Goal: Task Accomplishment & Management: Complete application form

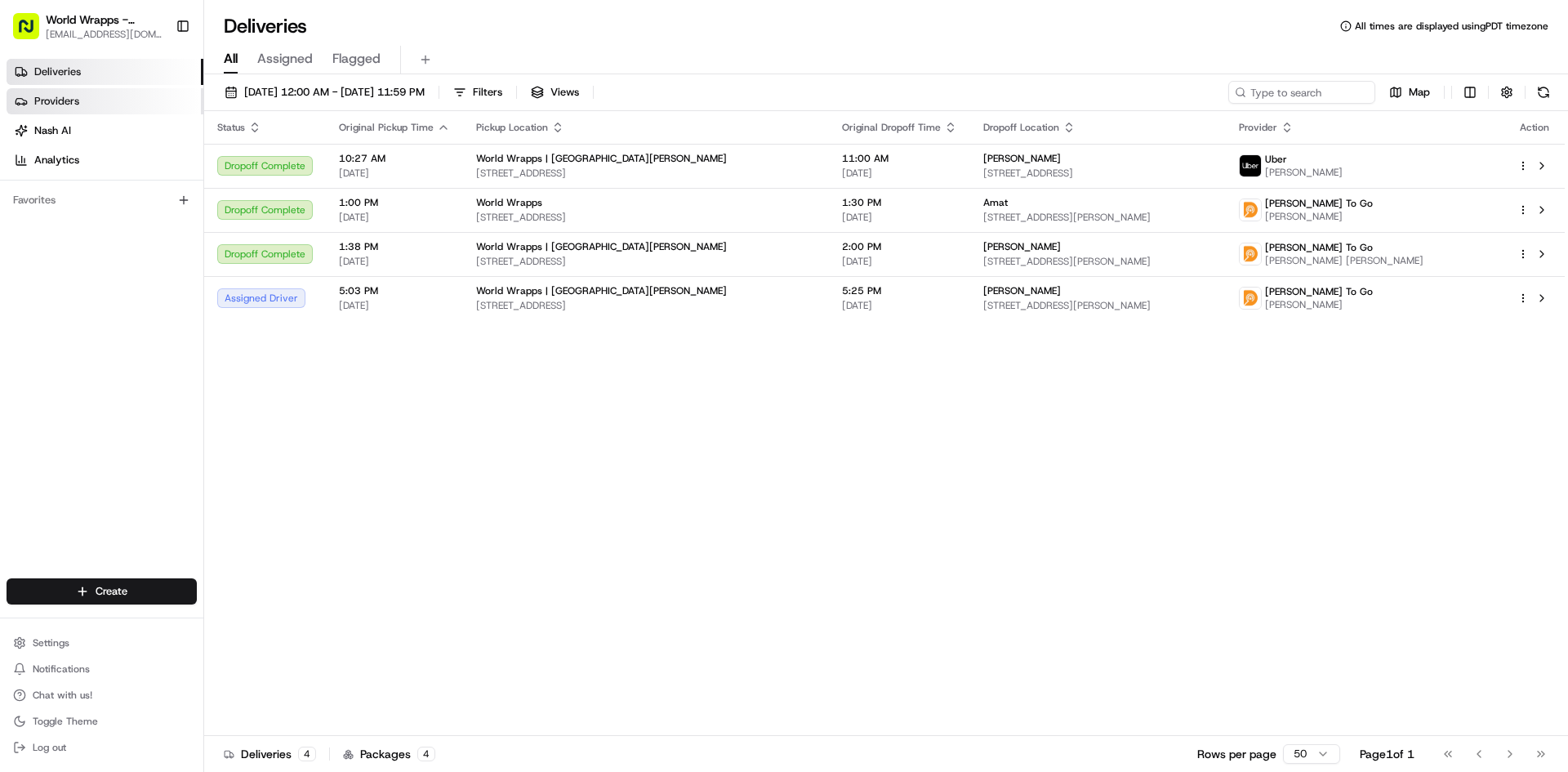
click at [80, 102] on link "Providers" at bounding box center [105, 101] width 197 height 27
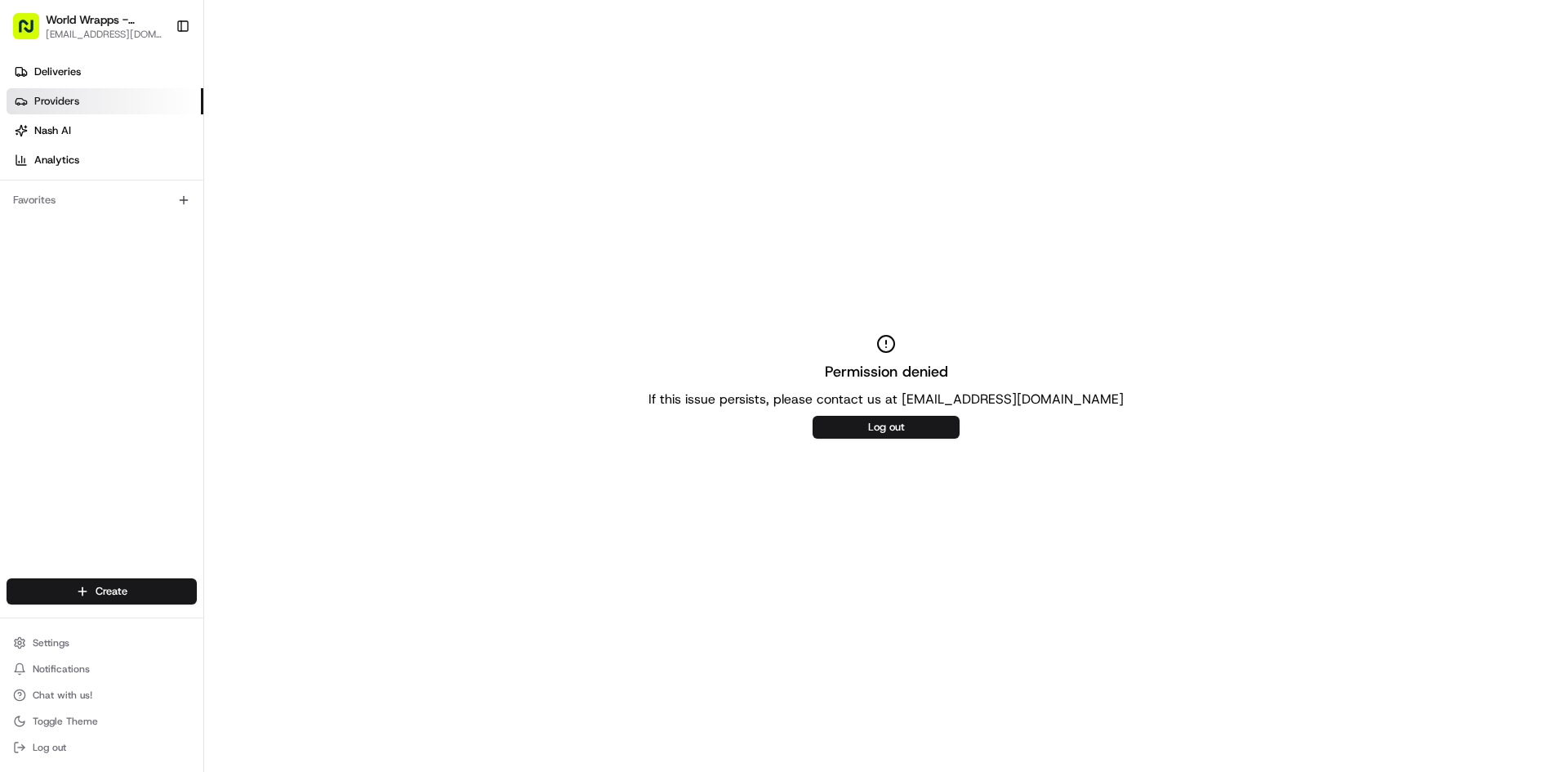
click at [93, 21] on span "World Wrapps - [PERSON_NAME]" at bounding box center [104, 19] width 116 height 16
click at [69, 69] on span "Deliveries" at bounding box center [57, 71] width 46 height 15
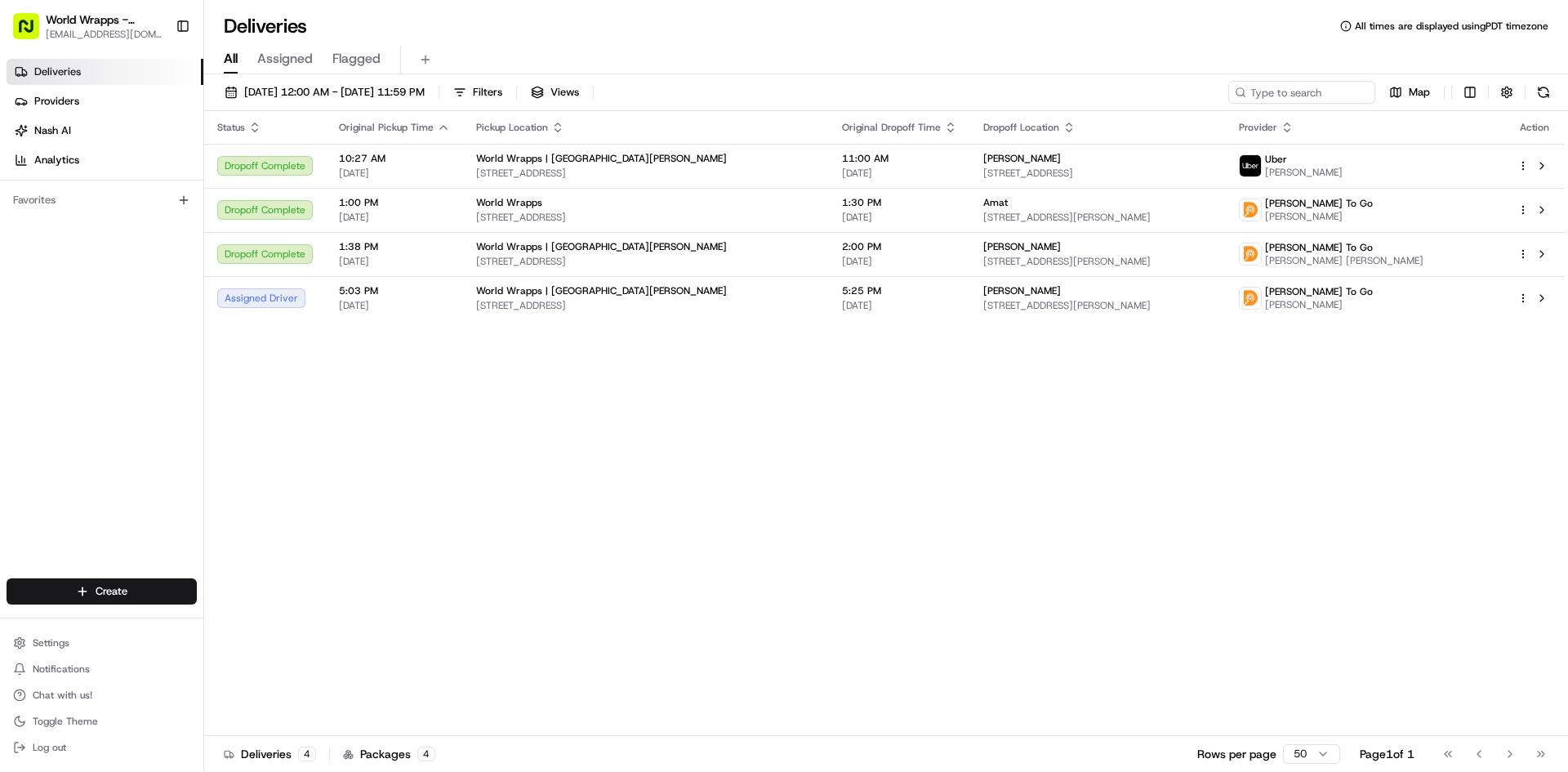
click at [417, 104] on div "08/21/2025 12:00 AM - 08/21/2025 11:59 PM Filters Views Map" at bounding box center [885, 95] width 1364 height 30
click at [416, 97] on span "08/21/2025 12:00 AM - 08/21/2025 11:59 PM" at bounding box center [334, 92] width 181 height 15
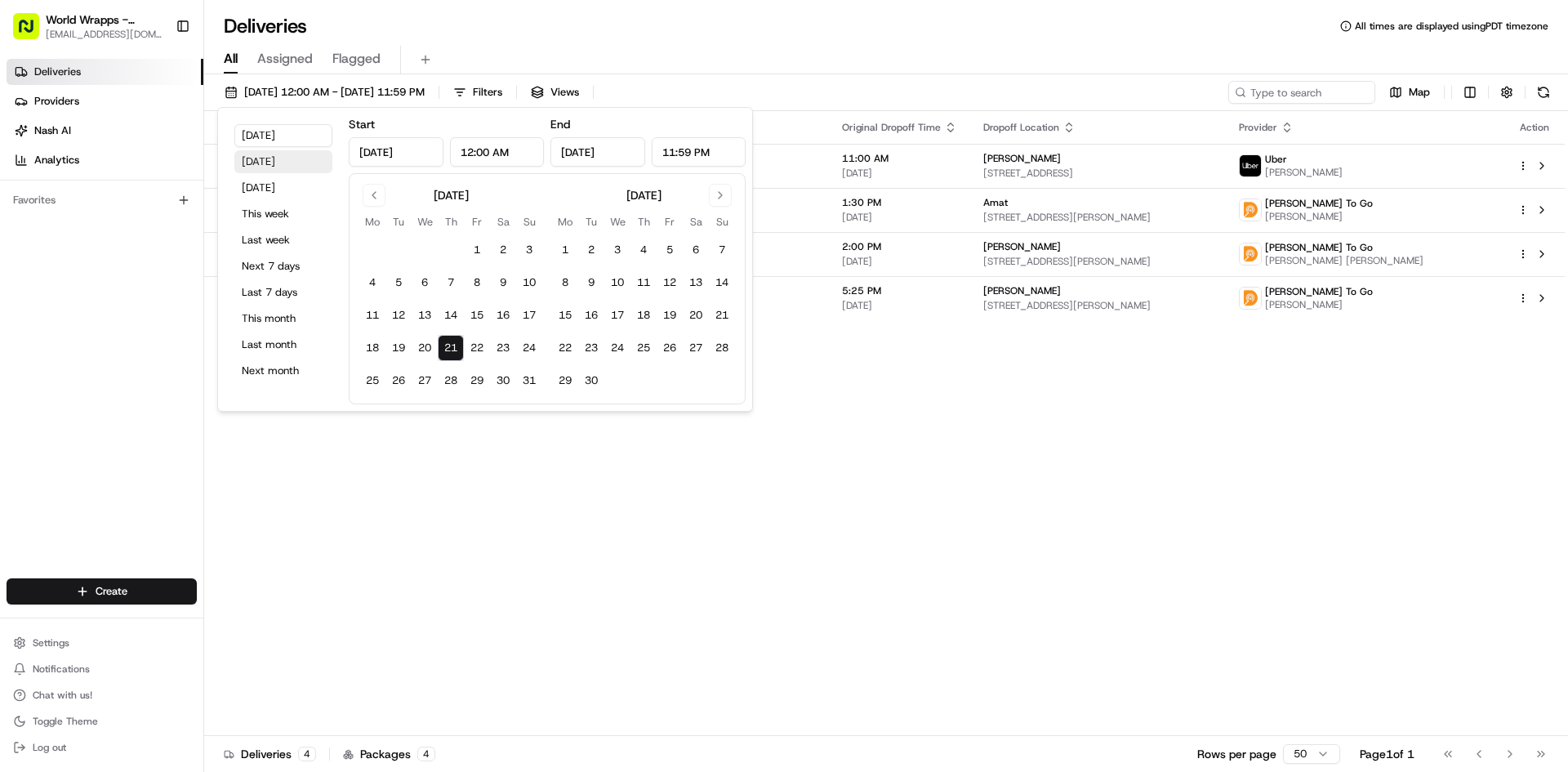
click at [261, 166] on button "Yesterday" at bounding box center [283, 161] width 98 height 23
type input "Aug 20, 2025"
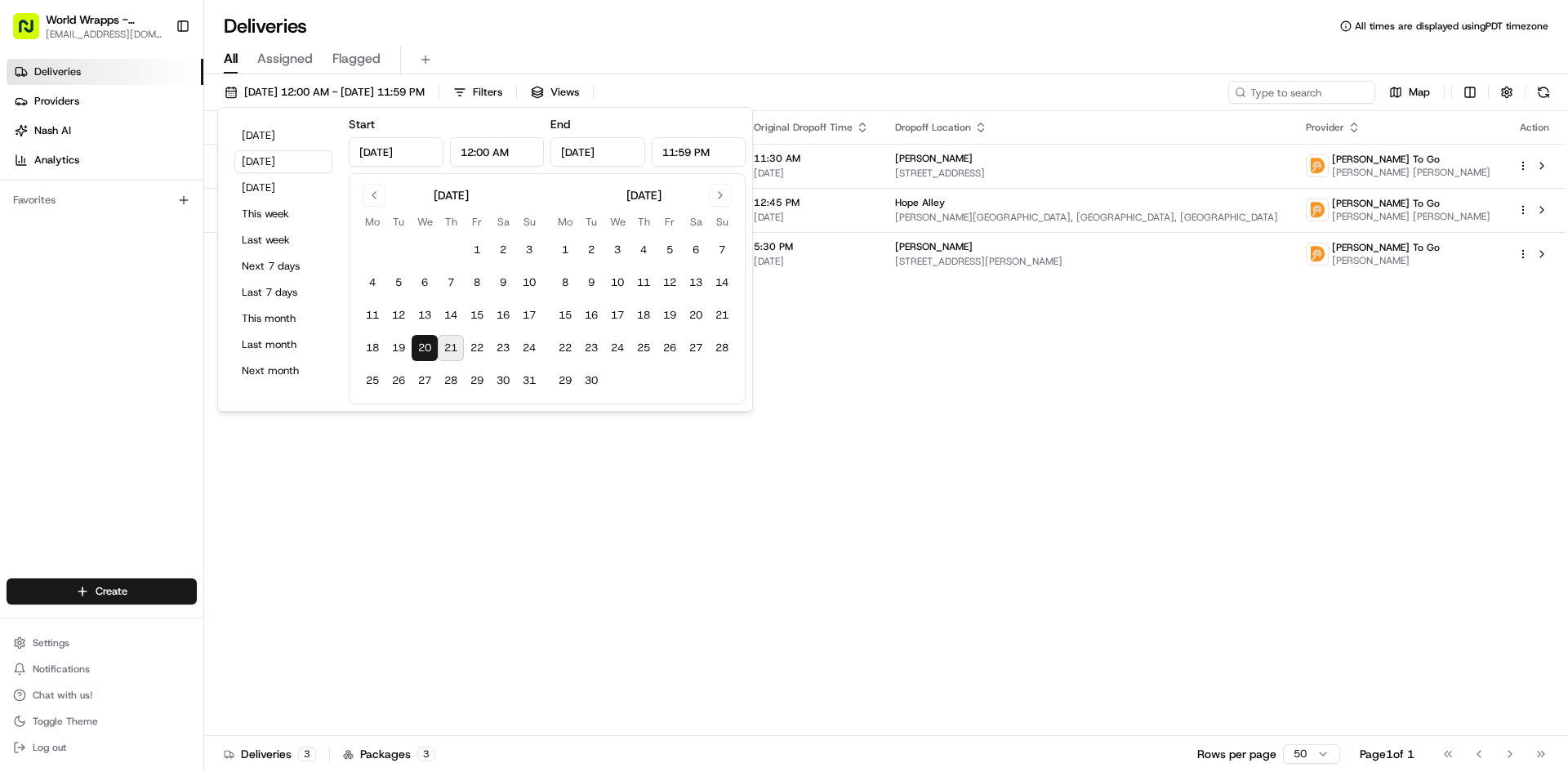
click at [407, 526] on div "Status Original Pickup Time Pickup Location Original Dropoff Time Dropoff Locat…" at bounding box center [884, 424] width 1361 height 625
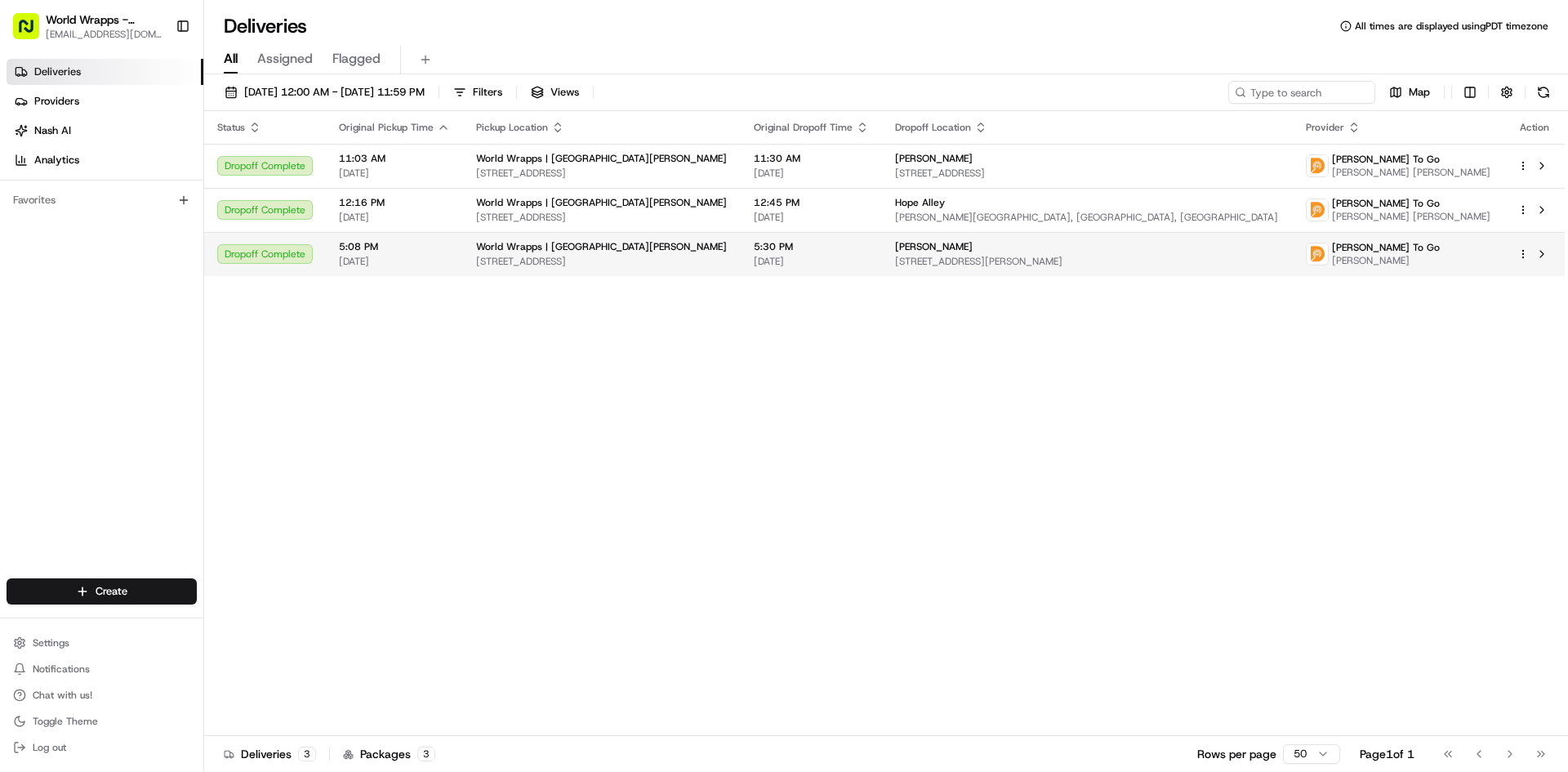
click at [513, 261] on span "[STREET_ADDRESS]" at bounding box center [602, 261] width 252 height 13
click at [86, 14] on span "World Wrapps - [PERSON_NAME]" at bounding box center [104, 19] width 116 height 16
click at [97, 601] on html "World Wrapps - [PERSON_NAME] [EMAIL_ADDRESS][DOMAIN_NAME] Toggle Sidebar Delive…" at bounding box center [784, 386] width 1568 height 772
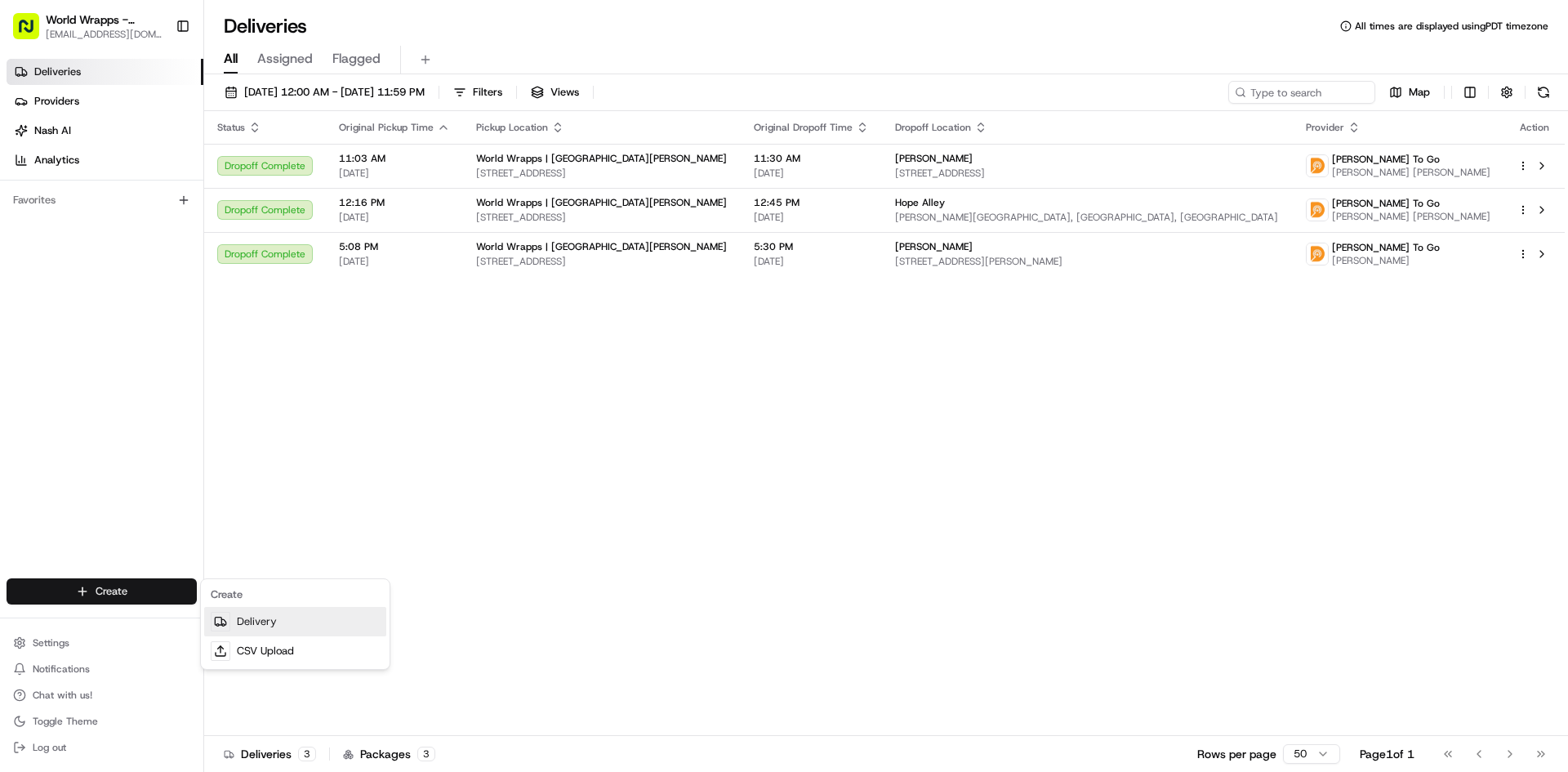
click at [262, 630] on link "Delivery" at bounding box center [295, 622] width 182 height 29
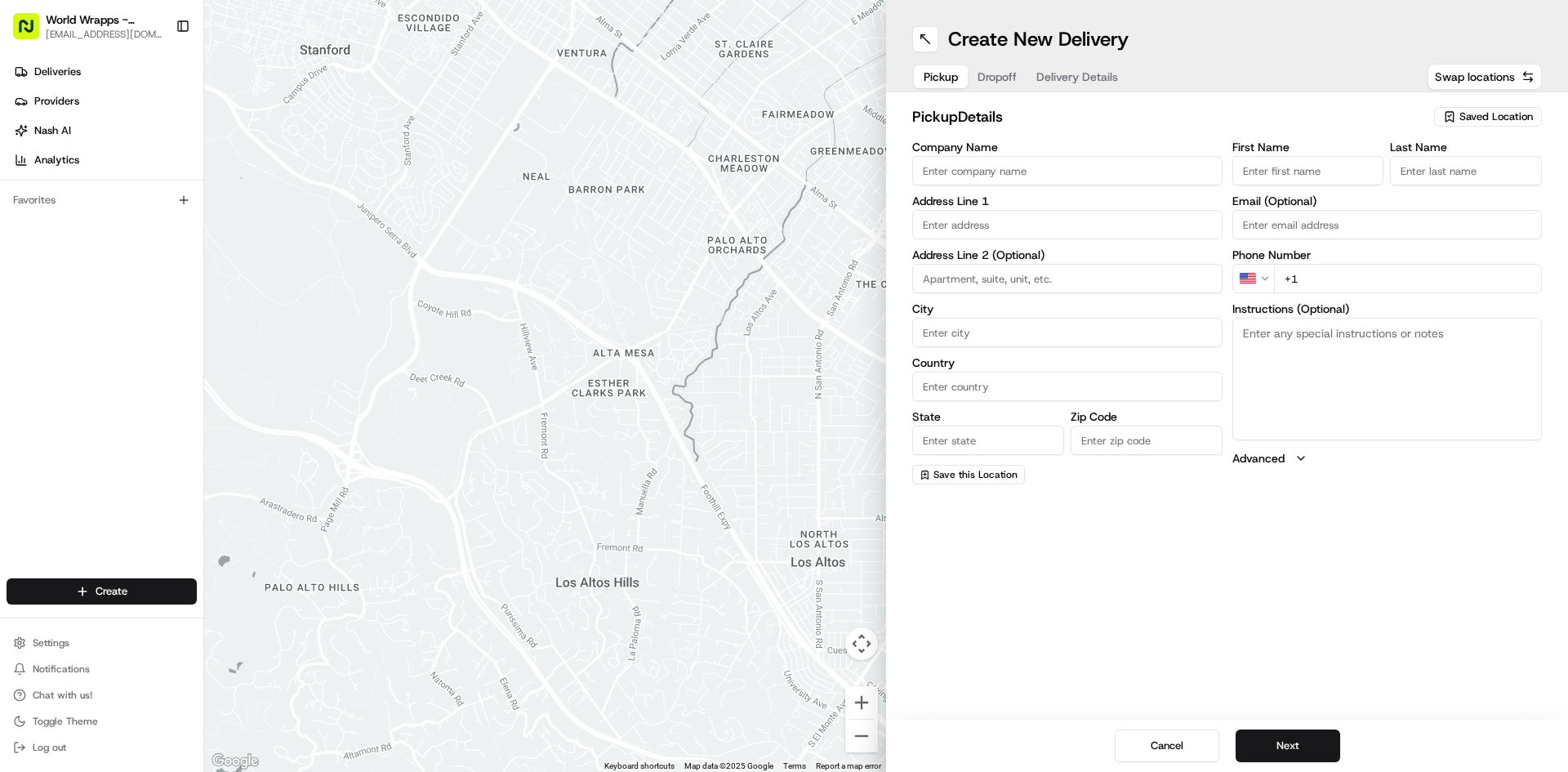
click at [993, 174] on input "Company Name" at bounding box center [1067, 171] width 310 height 29
type input "World Wrapps"
click at [957, 218] on input "text" at bounding box center [1067, 224] width 310 height 29
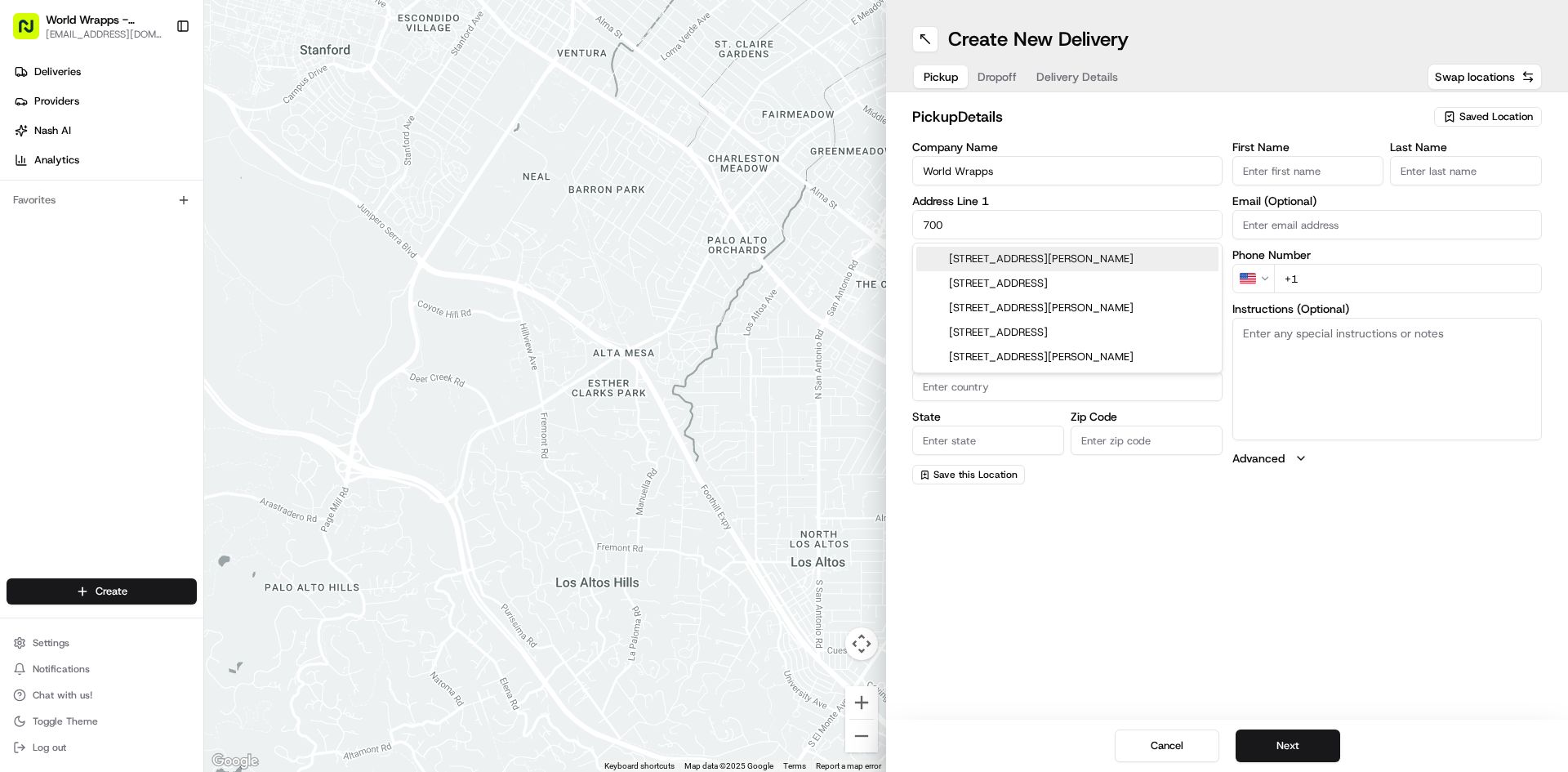
click at [1013, 252] on div "700 Lawrence Expressway, Santa Clara, CA" at bounding box center [1067, 259] width 302 height 25
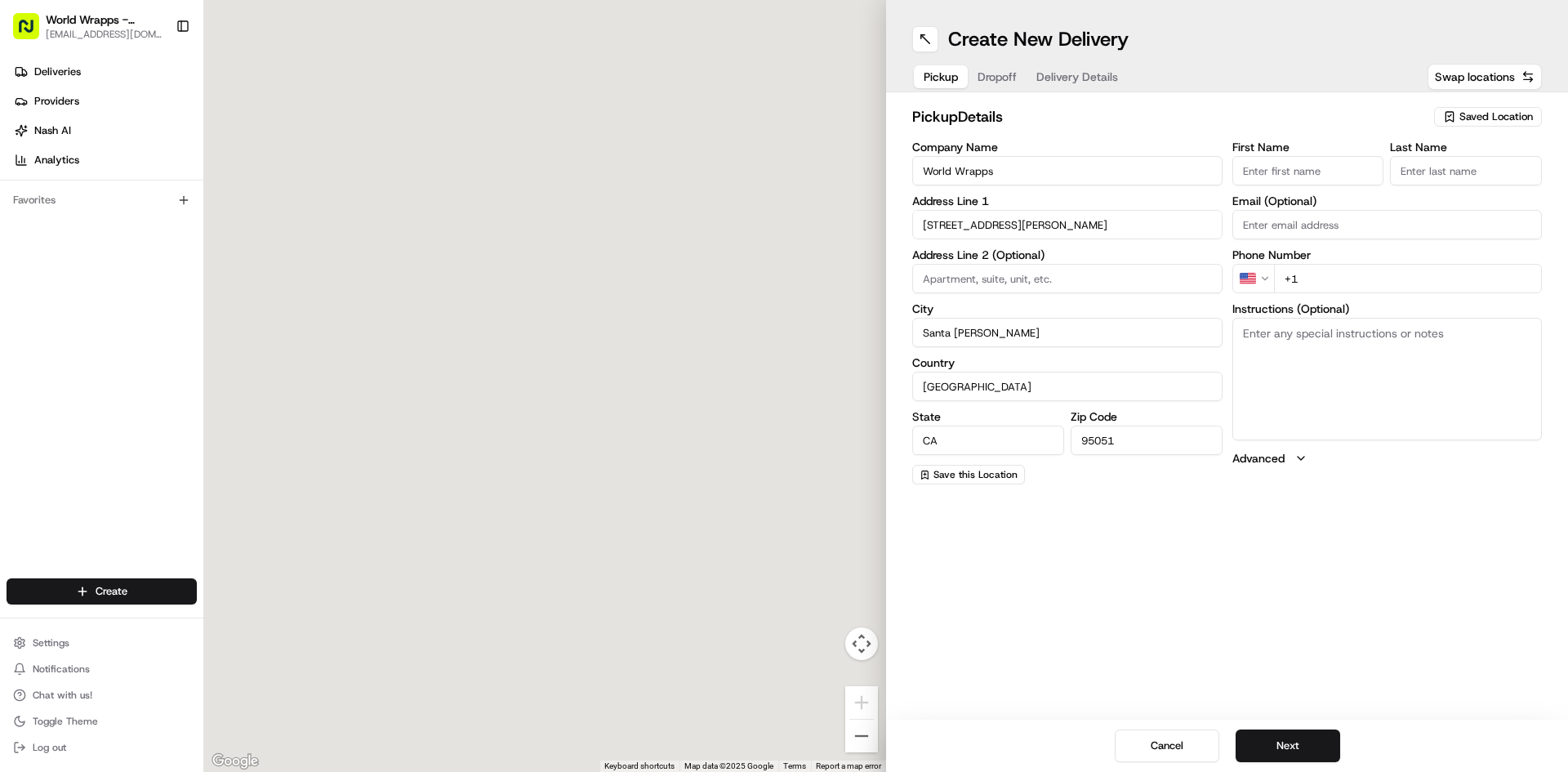
type input "700 Lawrence Expy, Santa Clara, CA 95051, USA"
type input "Santa Clara"
type input "United States"
type input "CA"
type input "95051"
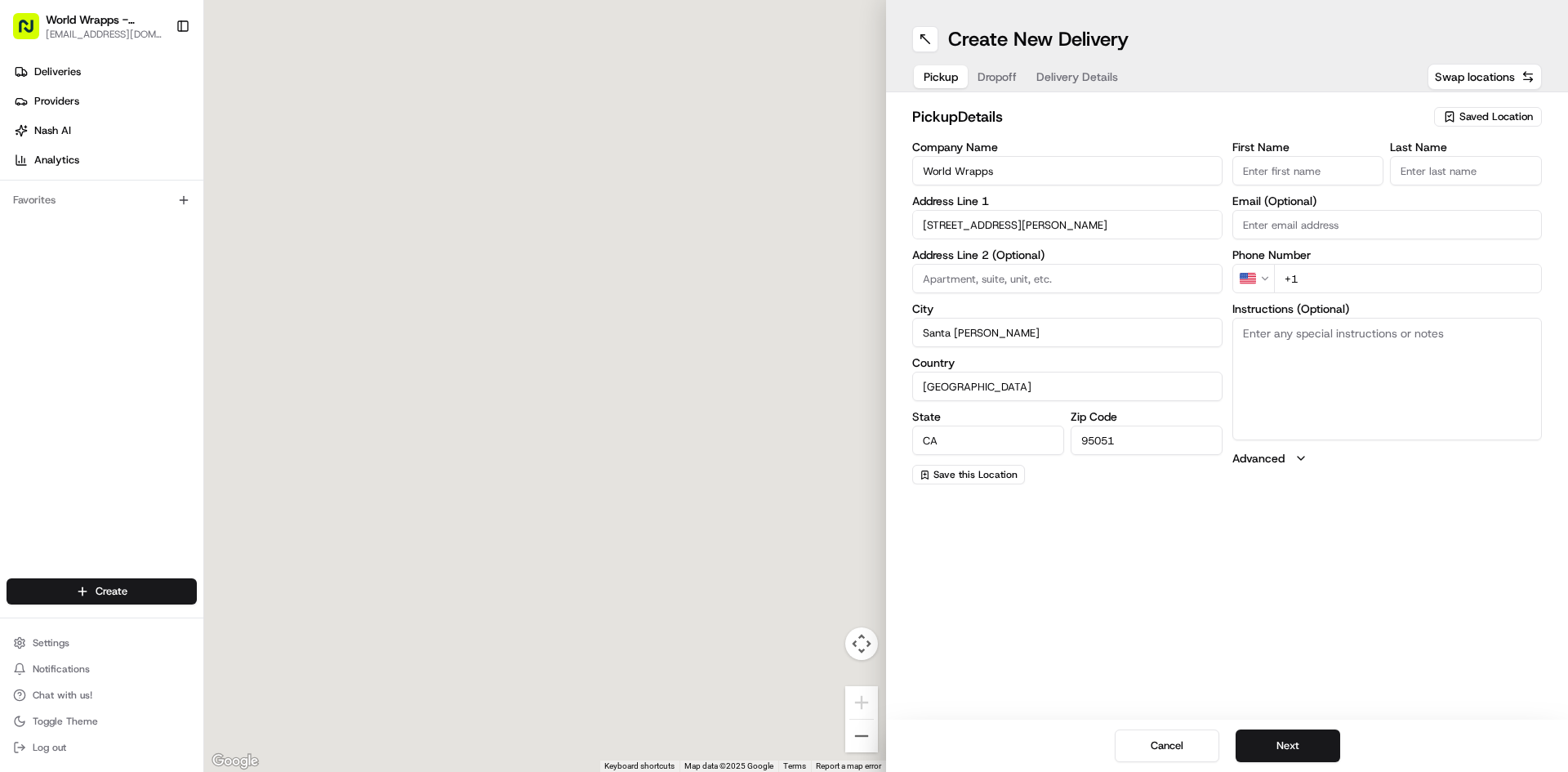
type input "700 Lawrence Expressway"
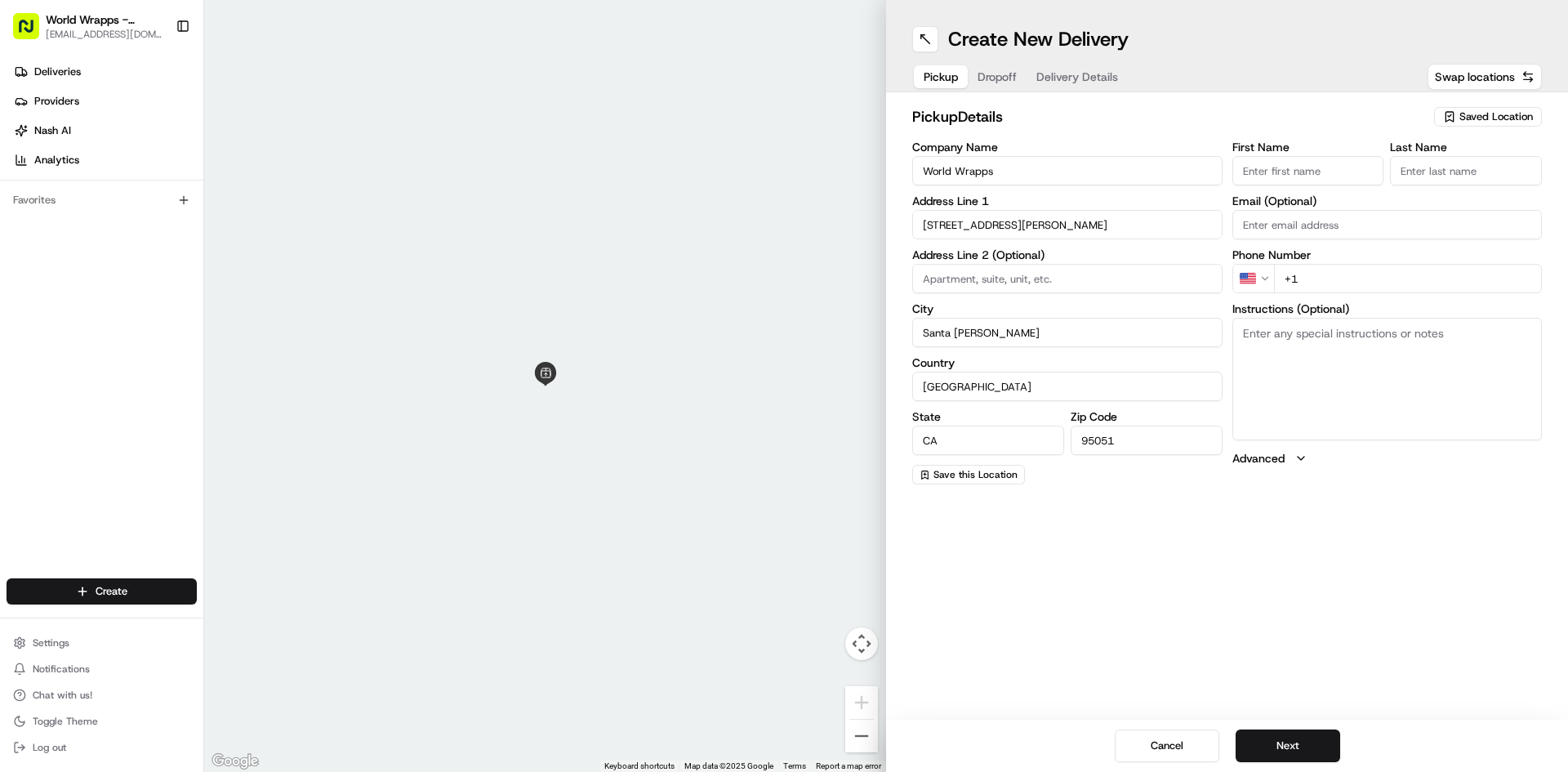
click at [1325, 159] on input "First Name" at bounding box center [1308, 171] width 152 height 29
type input "Jose"
click at [1469, 159] on input "Last Name" at bounding box center [1465, 171] width 152 height 29
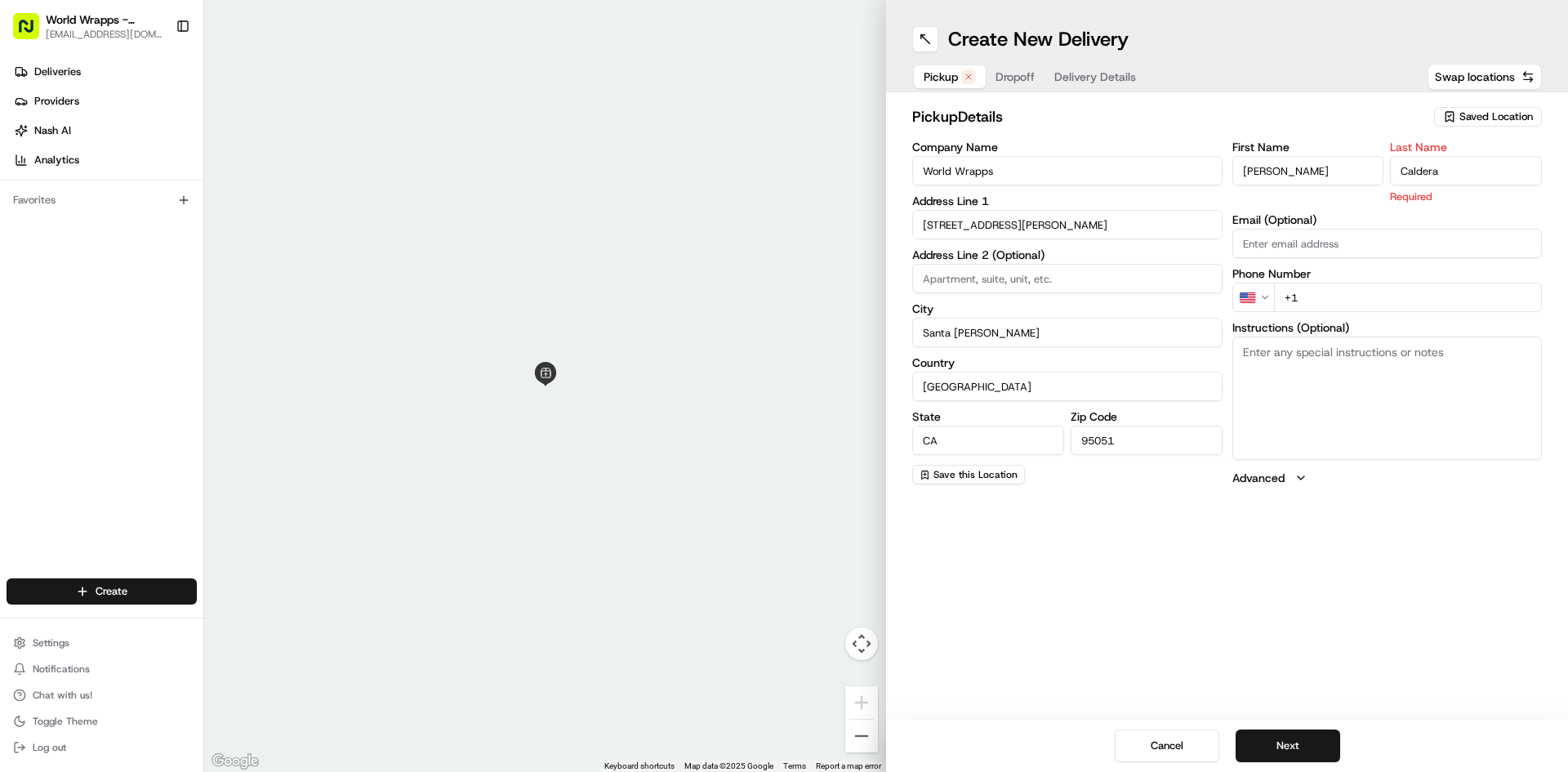
type input "Caldera"
click at [1327, 304] on div "First Name Jose Last Name Caldera Required Email (Optional) Phone Number US +1 …" at bounding box center [1387, 314] width 310 height 344
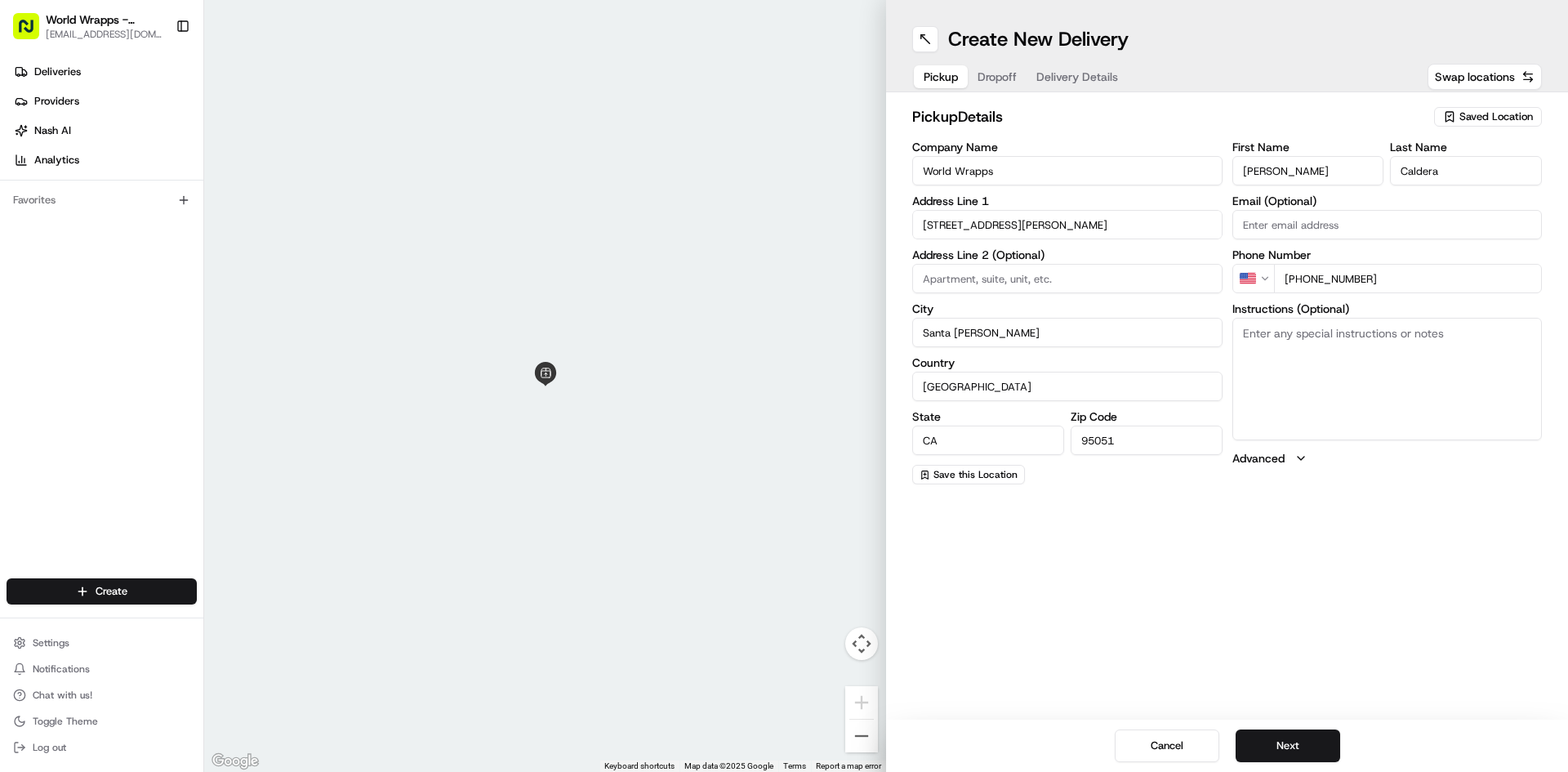
type input "+1 408 486 9727"
click at [996, 75] on span "Dropoff" at bounding box center [997, 76] width 39 height 16
click at [1080, 184] on input "Company Name" at bounding box center [1067, 171] width 310 height 29
type input "Kaiser Permanente Santa Clara"
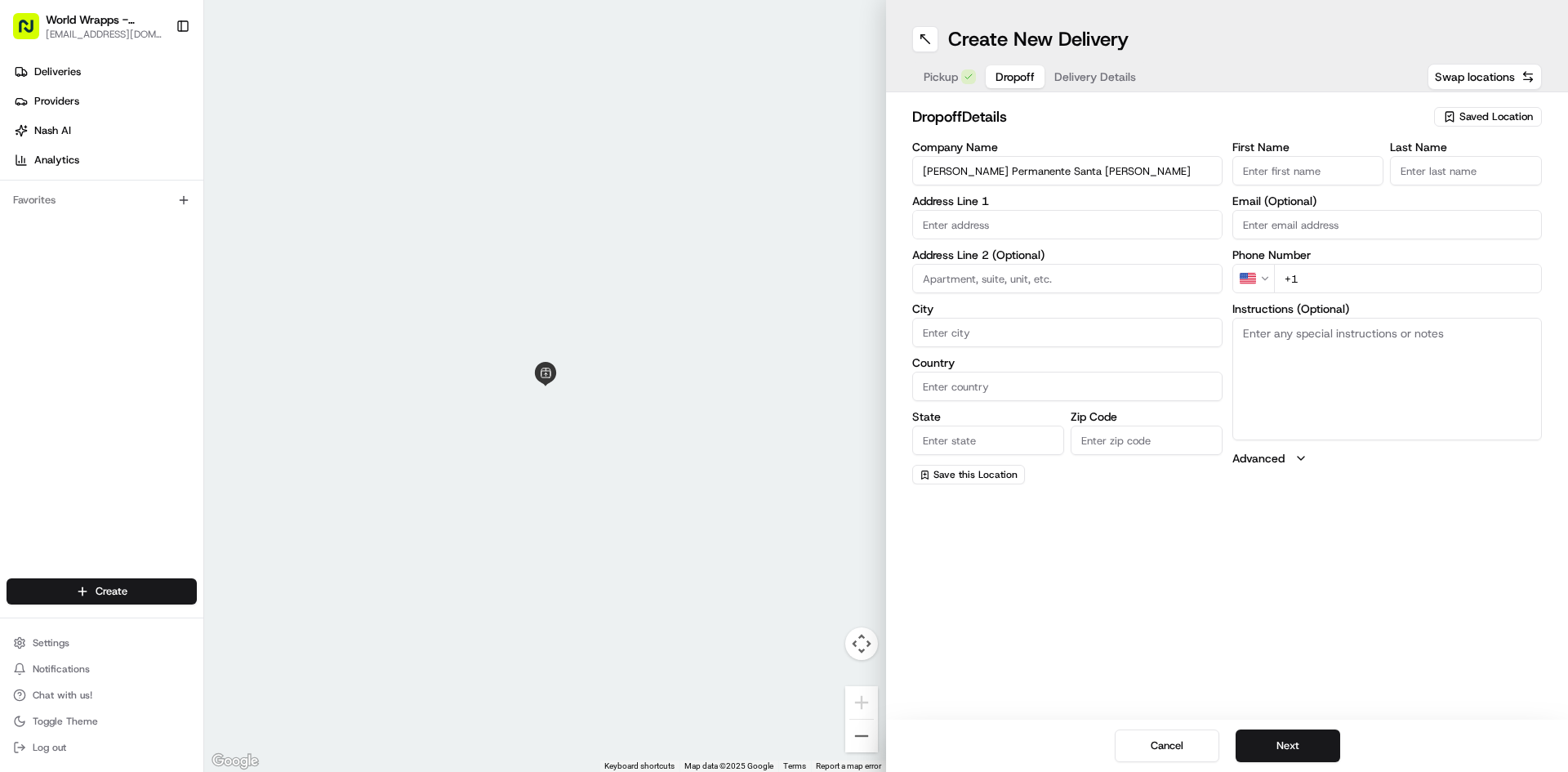
click at [1141, 218] on input "text" at bounding box center [1067, 224] width 310 height 29
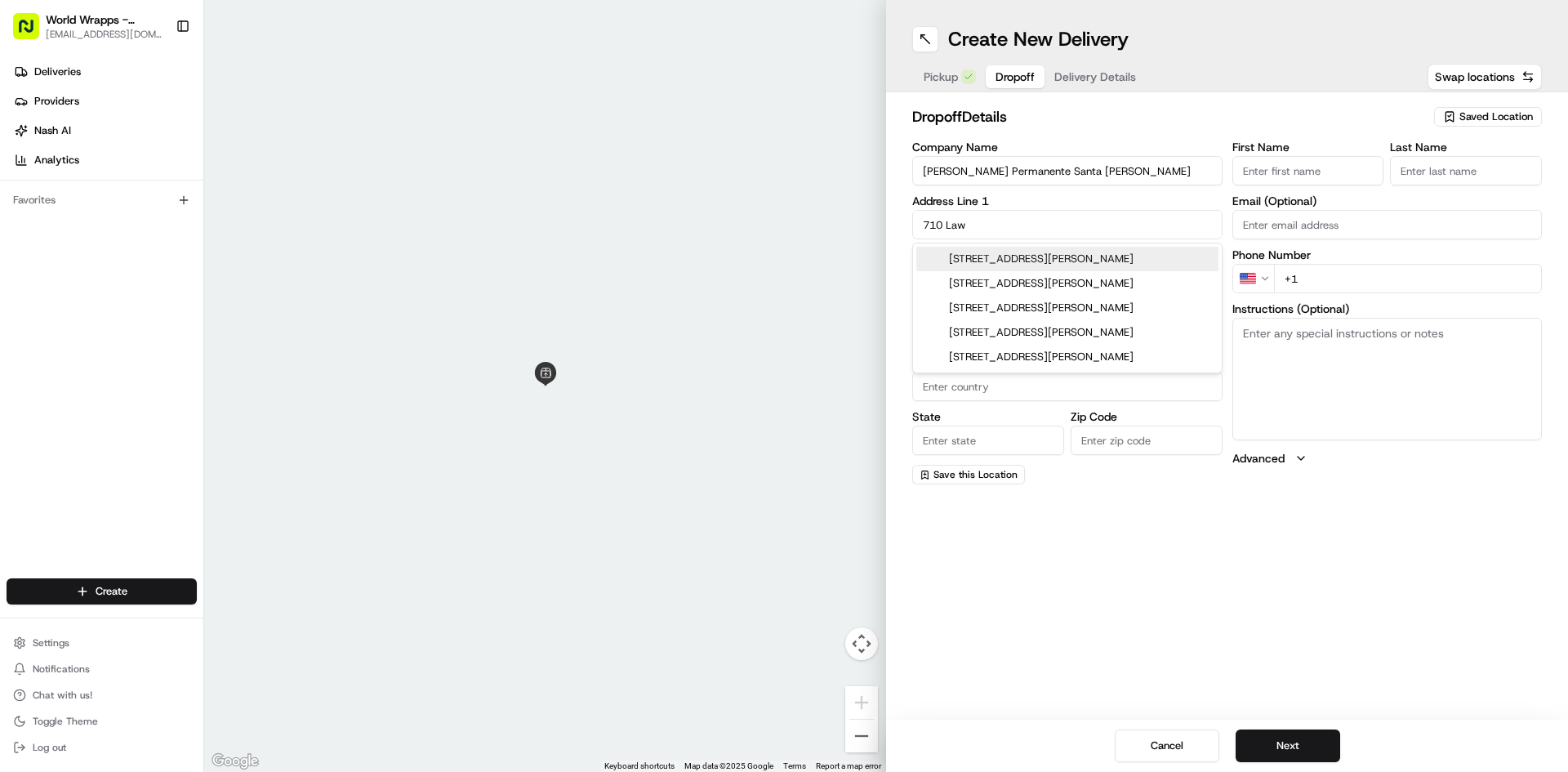
click at [1067, 260] on div "710 Lawrence Expressway, Santa Clara, CA" at bounding box center [1067, 259] width 302 height 25
type input "710 Lawrence Expy, Santa Clara, CA 95051, USA"
type input "Santa Clara"
type input "United States"
type input "CA"
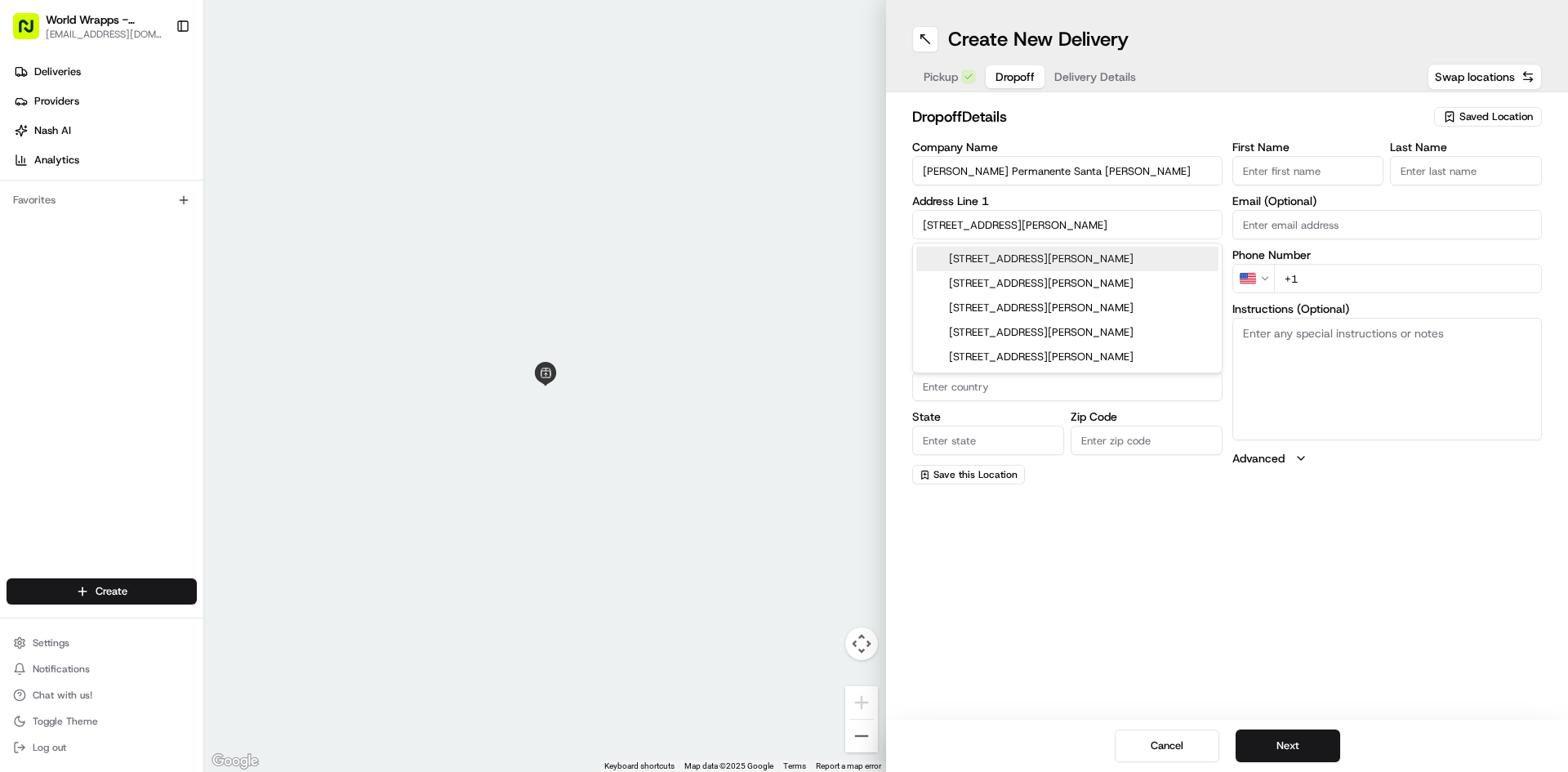
type input "95051"
type input "710 Lawrence Expressway"
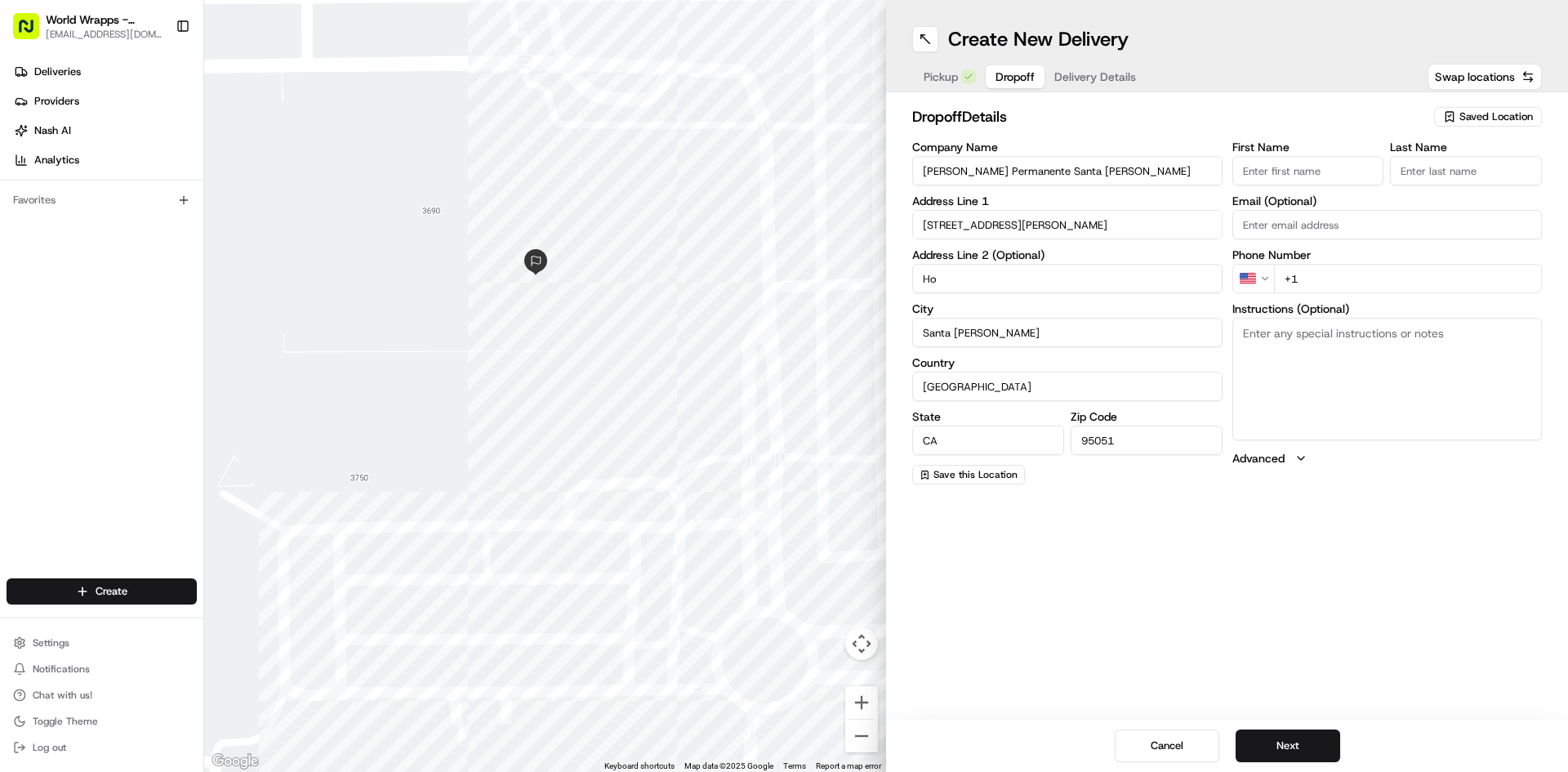
type input "H"
type input "2nd Floor Administration"
click at [1295, 171] on input "First Name" at bounding box center [1308, 171] width 152 height 29
type input "Christine"
click at [1468, 165] on input "Last Name" at bounding box center [1465, 171] width 152 height 29
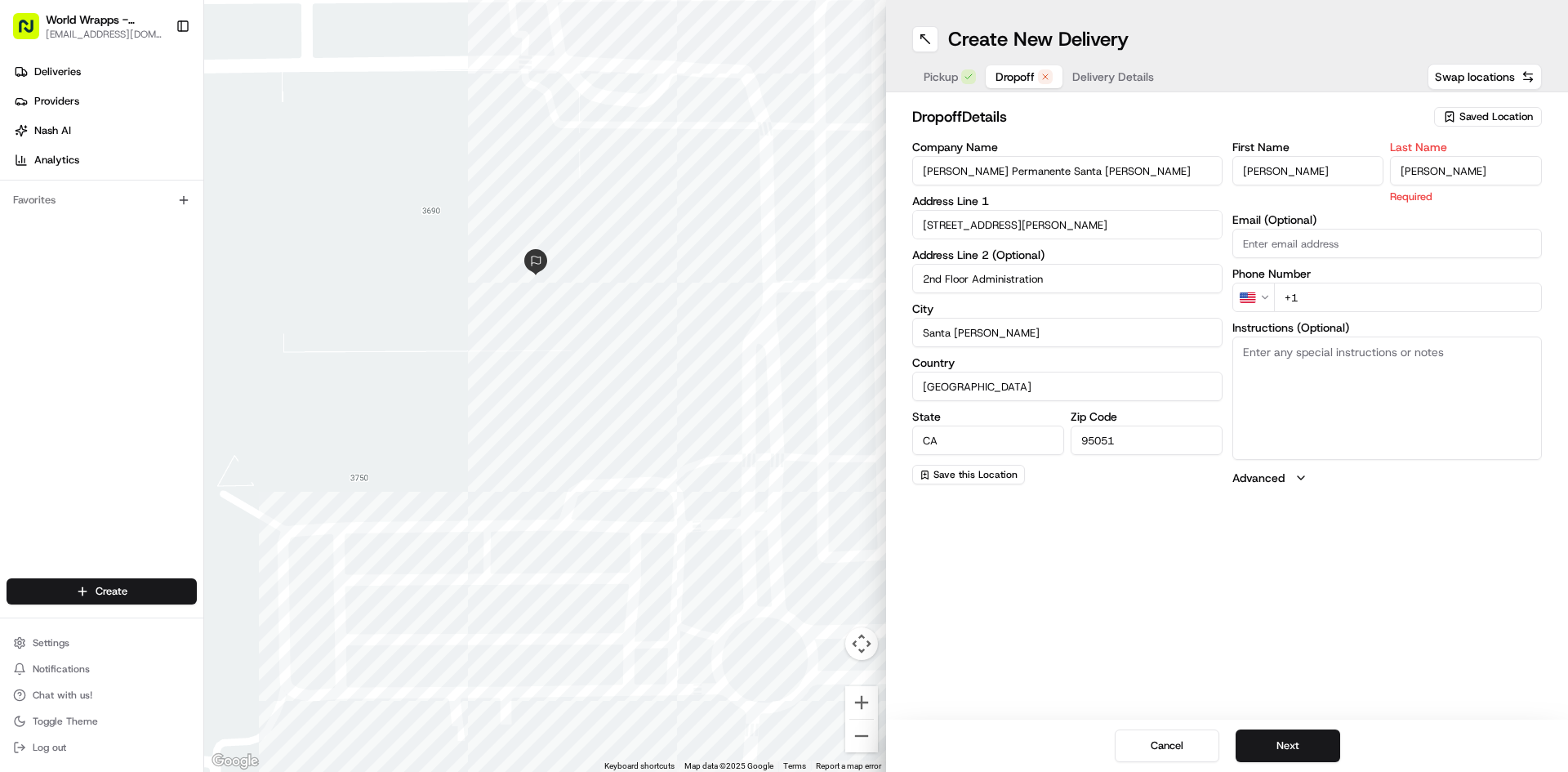
type input "Herrera"
click at [1424, 314] on div "First Name Christine Last Name Herrera Required Email (Optional) Phone Number U…" at bounding box center [1387, 314] width 310 height 344
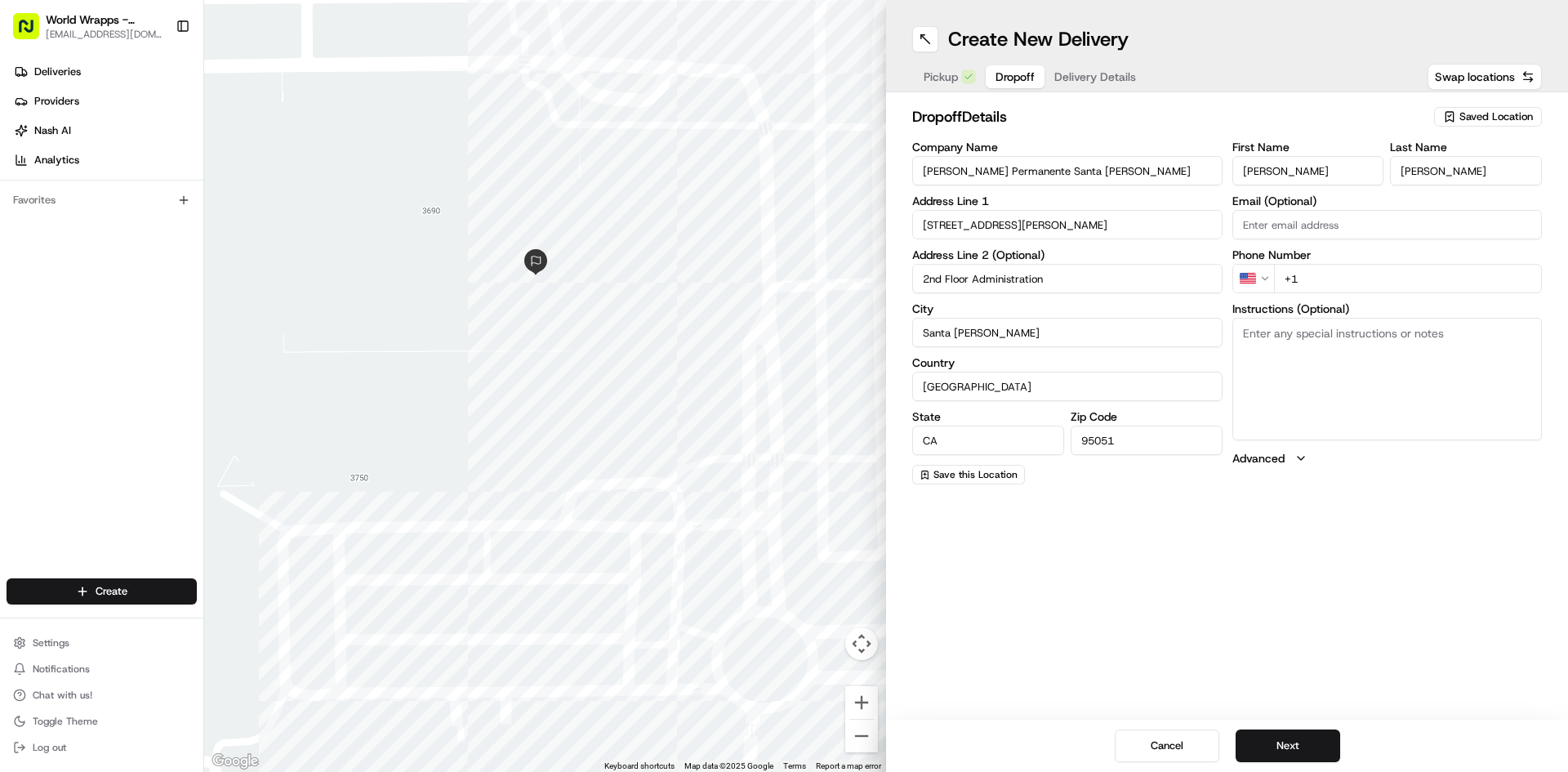
click at [1407, 283] on input "+1" at bounding box center [1409, 278] width 269 height 29
type input "+1 408 851 2281"
click at [1519, 360] on textarea "Instructions (Optional)" at bounding box center [1387, 379] width 310 height 123
type textarea "Food will be delivered to Santa Clara Homestead Campus on 2nd Floor. Please cal…"
click at [1413, 514] on div "Create New Delivery Pickup Dropoff Delivery Details Swap locations dropoff Deta…" at bounding box center [1227, 386] width 682 height 772
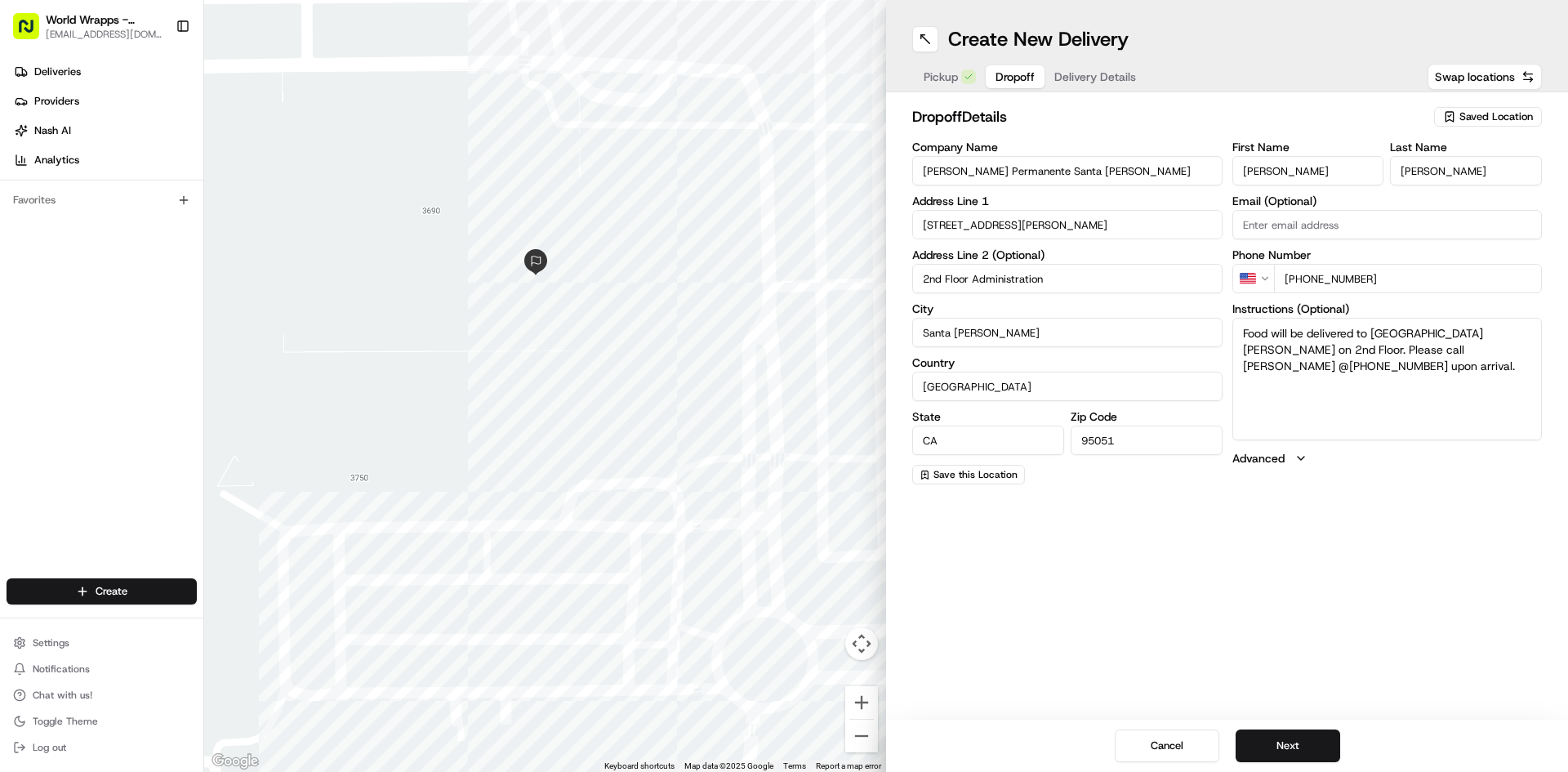
click at [1082, 73] on span "Delivery Details" at bounding box center [1094, 76] width 81 height 16
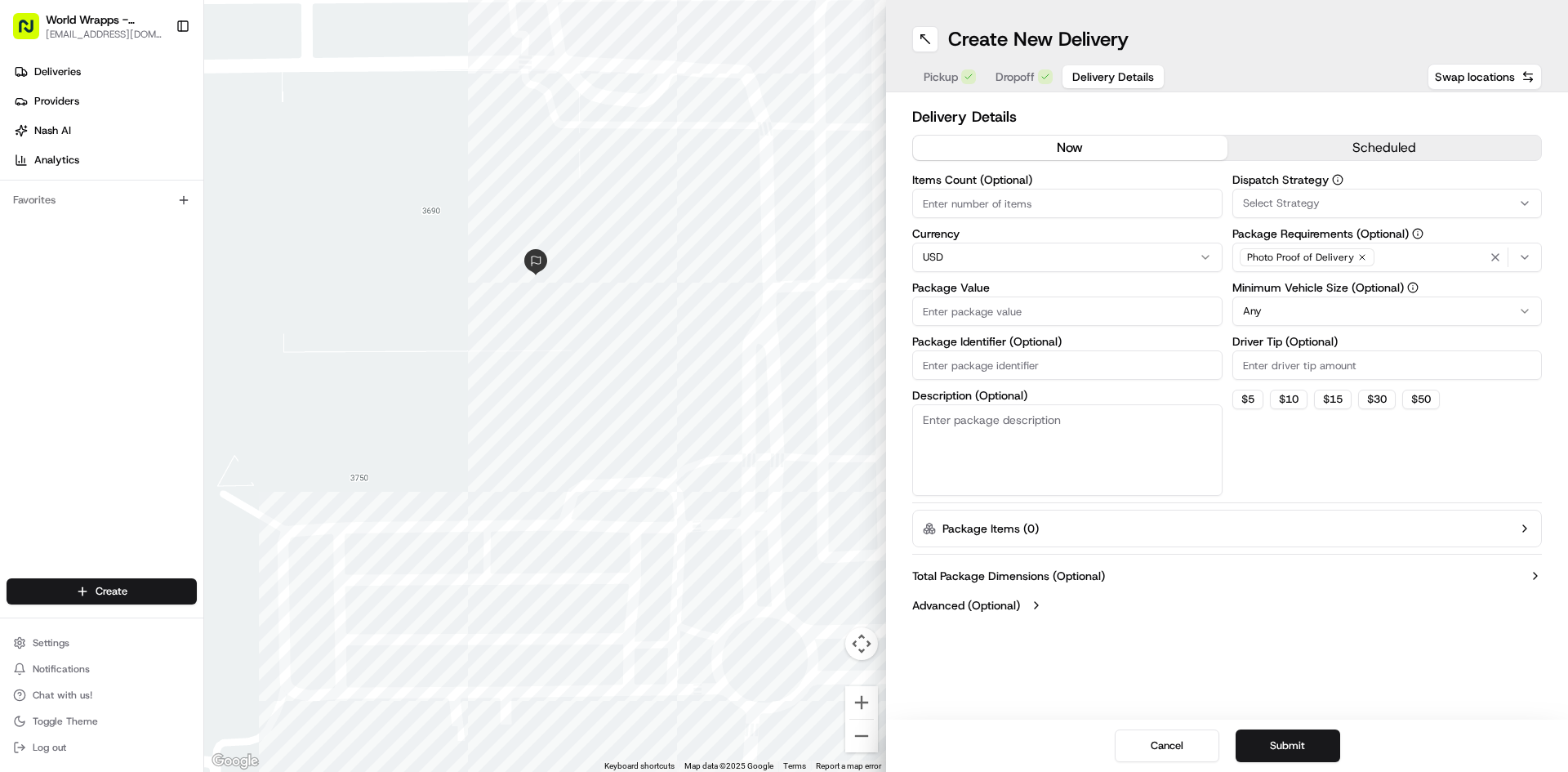
click at [1362, 148] on button "scheduled" at bounding box center [1384, 147] width 314 height 25
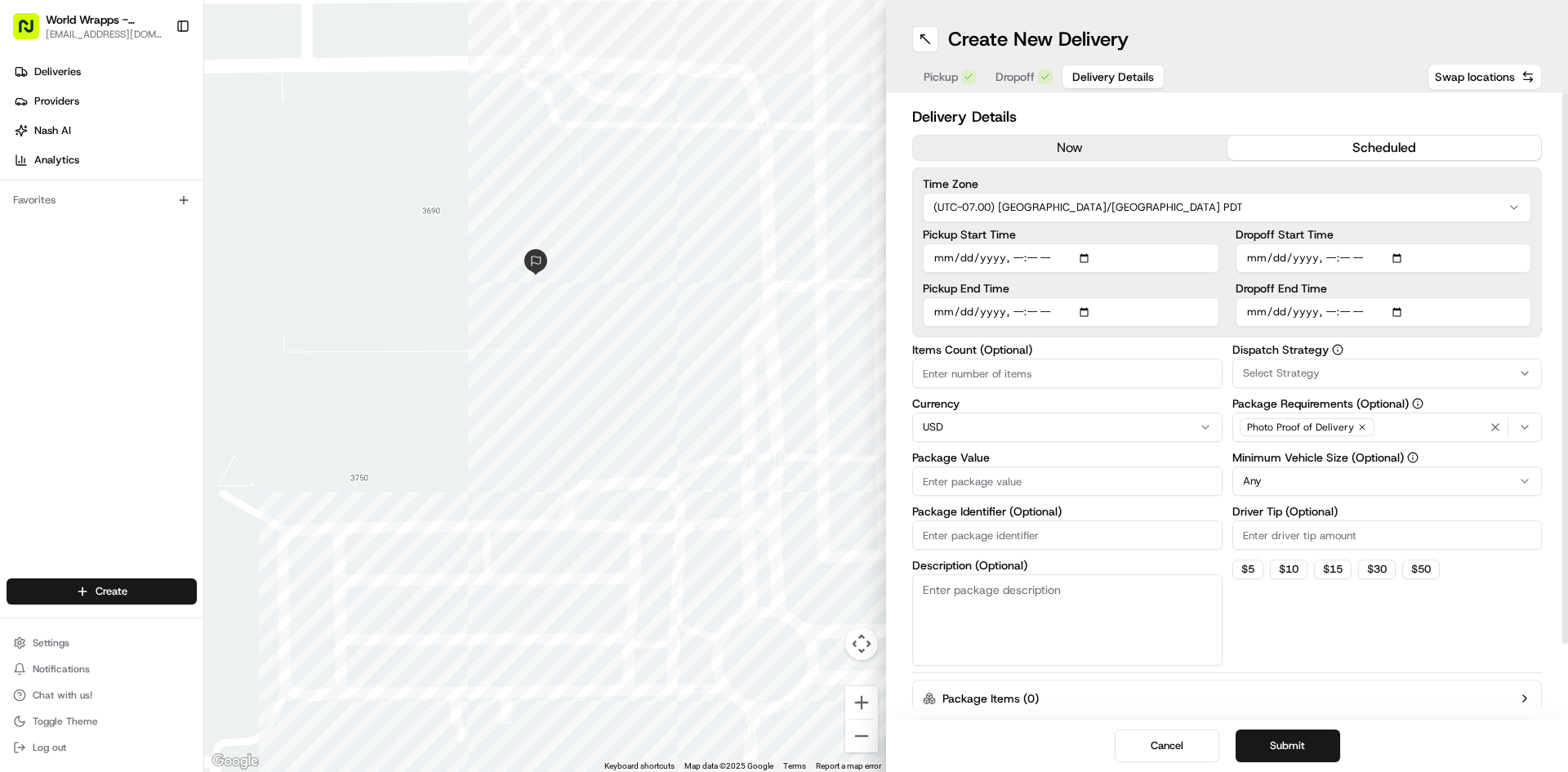
click at [950, 255] on input "Pickup Start Time" at bounding box center [1071, 258] width 296 height 29
type input "2025-08-22T11:00"
click at [1256, 314] on input "Dropoff End Time" at bounding box center [1384, 312] width 296 height 29
type input "2025-08-22T11:30"
click at [956, 379] on input "Items Count (Optional)" at bounding box center [1067, 374] width 310 height 29
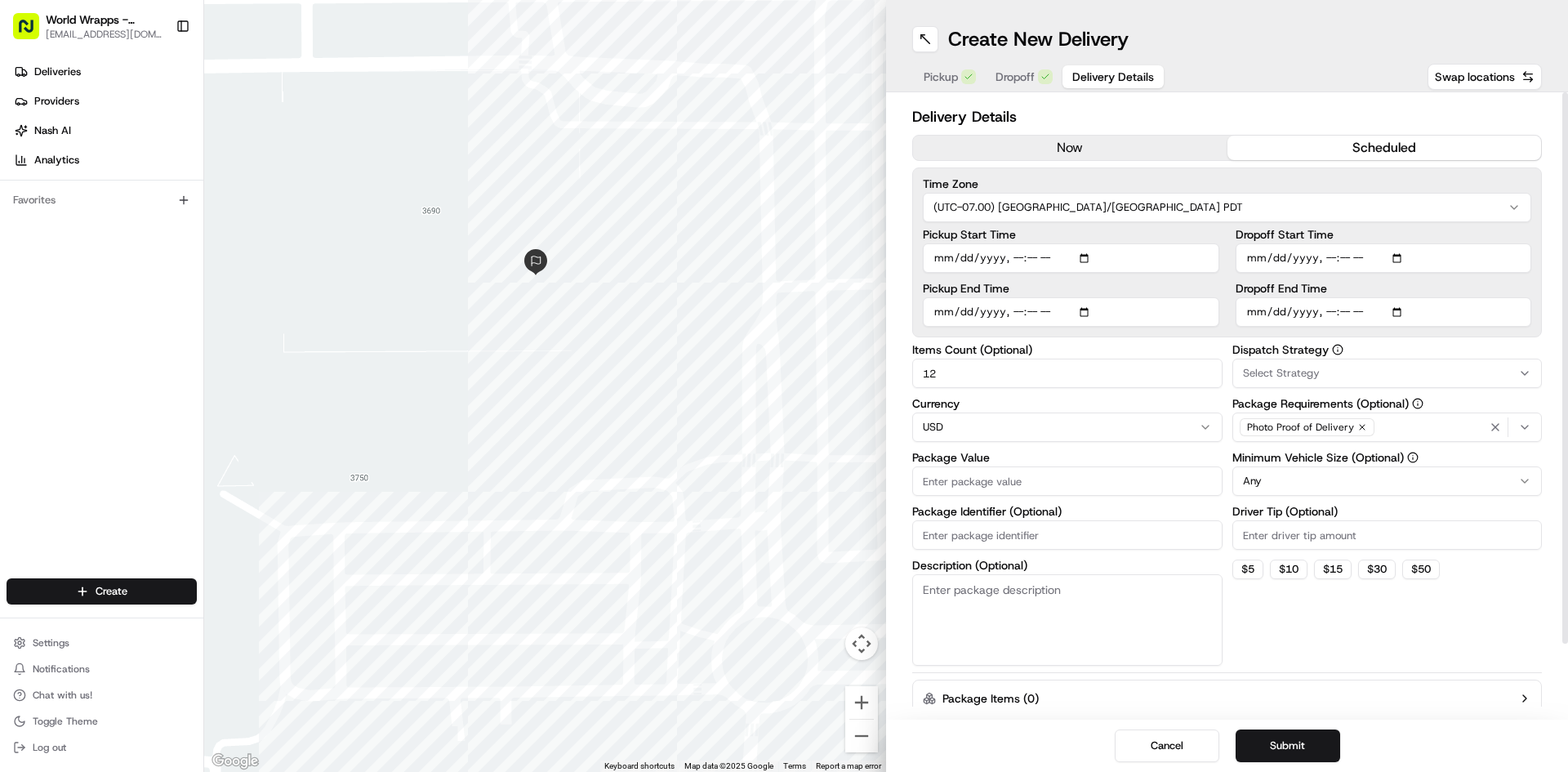
type input "12"
click at [977, 480] on input "Package Value" at bounding box center [1067, 482] width 310 height 29
type input "1703.52"
click at [1067, 538] on input "Package Identifier (Optional)" at bounding box center [1067, 535] width 310 height 29
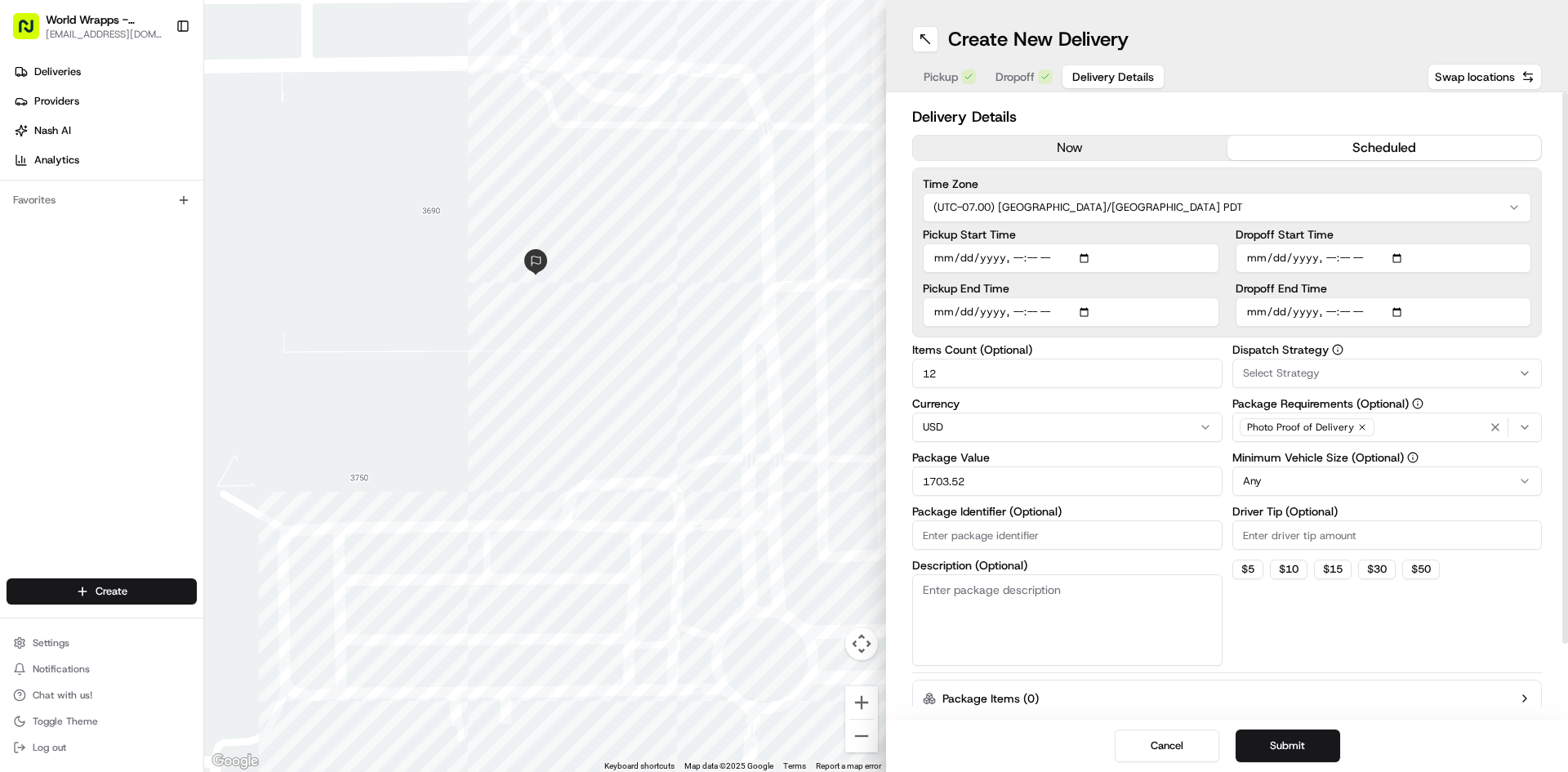
click at [1058, 452] on label "Package Value" at bounding box center [1067, 457] width 310 height 11
click at [1058, 467] on input "1703.52" at bounding box center [1067, 482] width 310 height 29
click at [1052, 535] on input "Package Identifier (Optional)" at bounding box center [1067, 535] width 310 height 29
type input "12 Bags with bowls inside"
click at [1017, 87] on button "Dropoff" at bounding box center [1024, 76] width 77 height 23
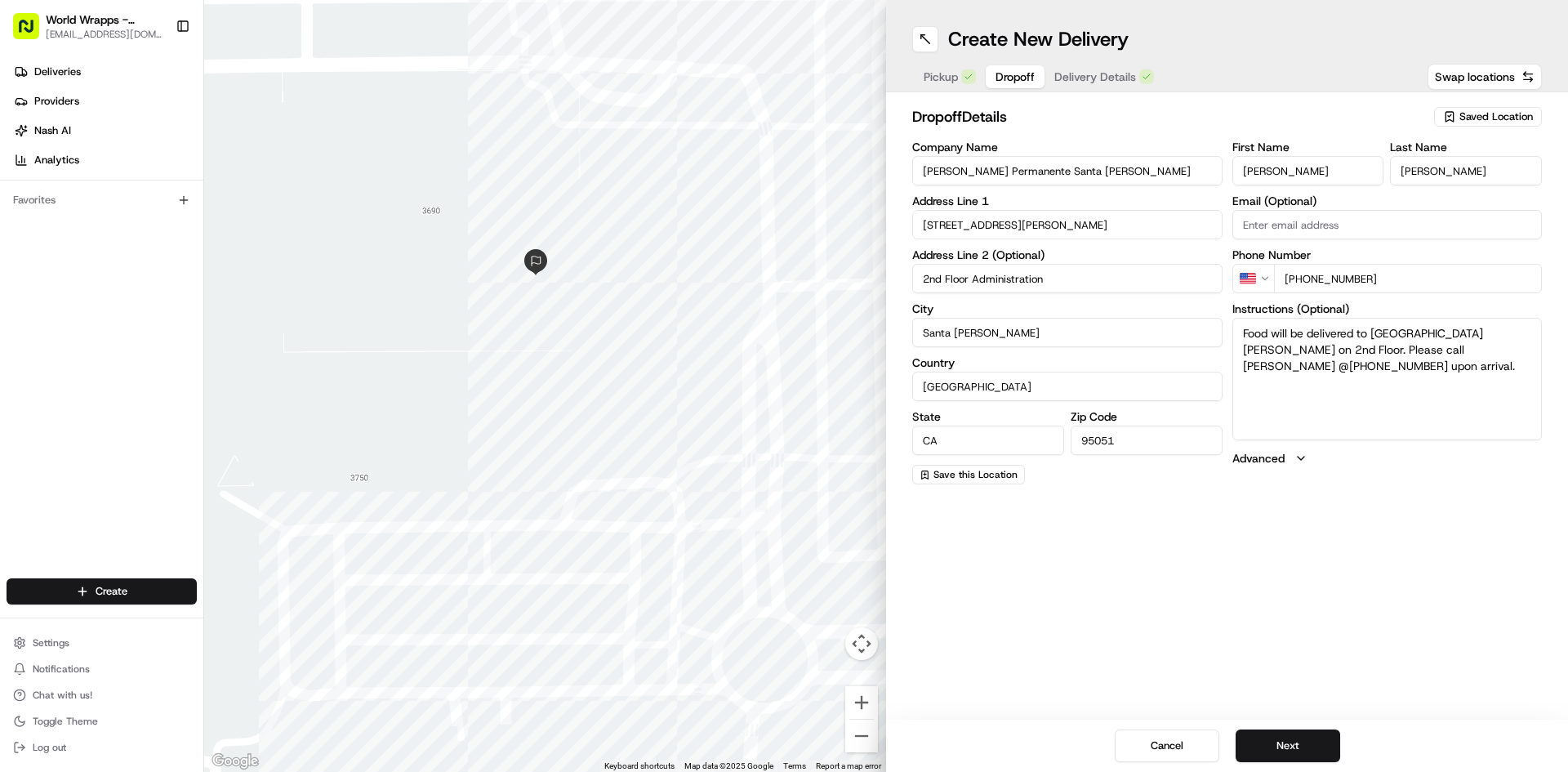
click at [1060, 84] on div "Pickup Dropoff Delivery Details" at bounding box center [1039, 76] width 253 height 29
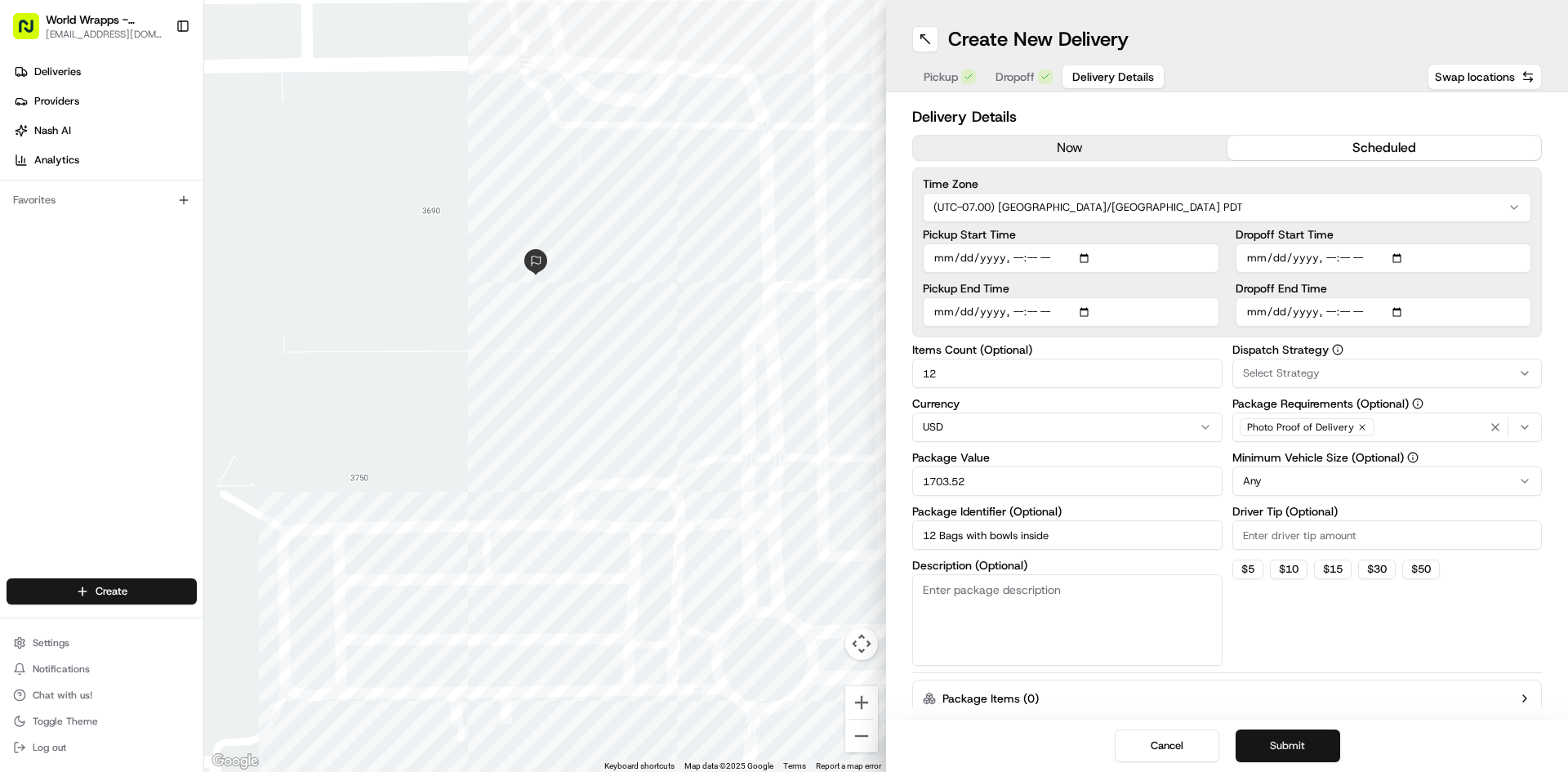
click at [1281, 745] on button "Submit" at bounding box center [1288, 746] width 104 height 33
